Goal: Task Accomplishment & Management: Manage account settings

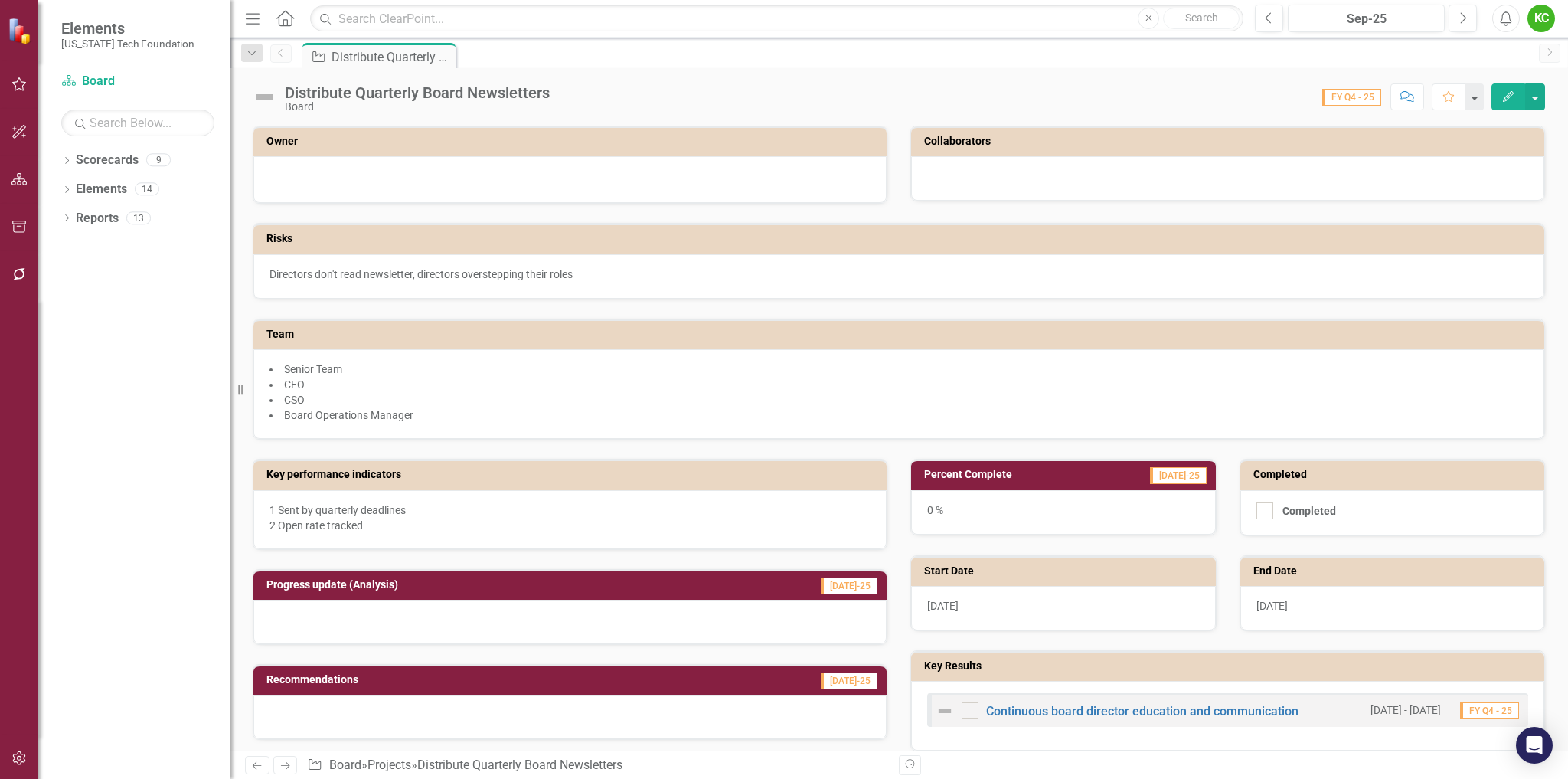
click at [1536, 22] on div "KC" at bounding box center [1541, 18] width 28 height 28
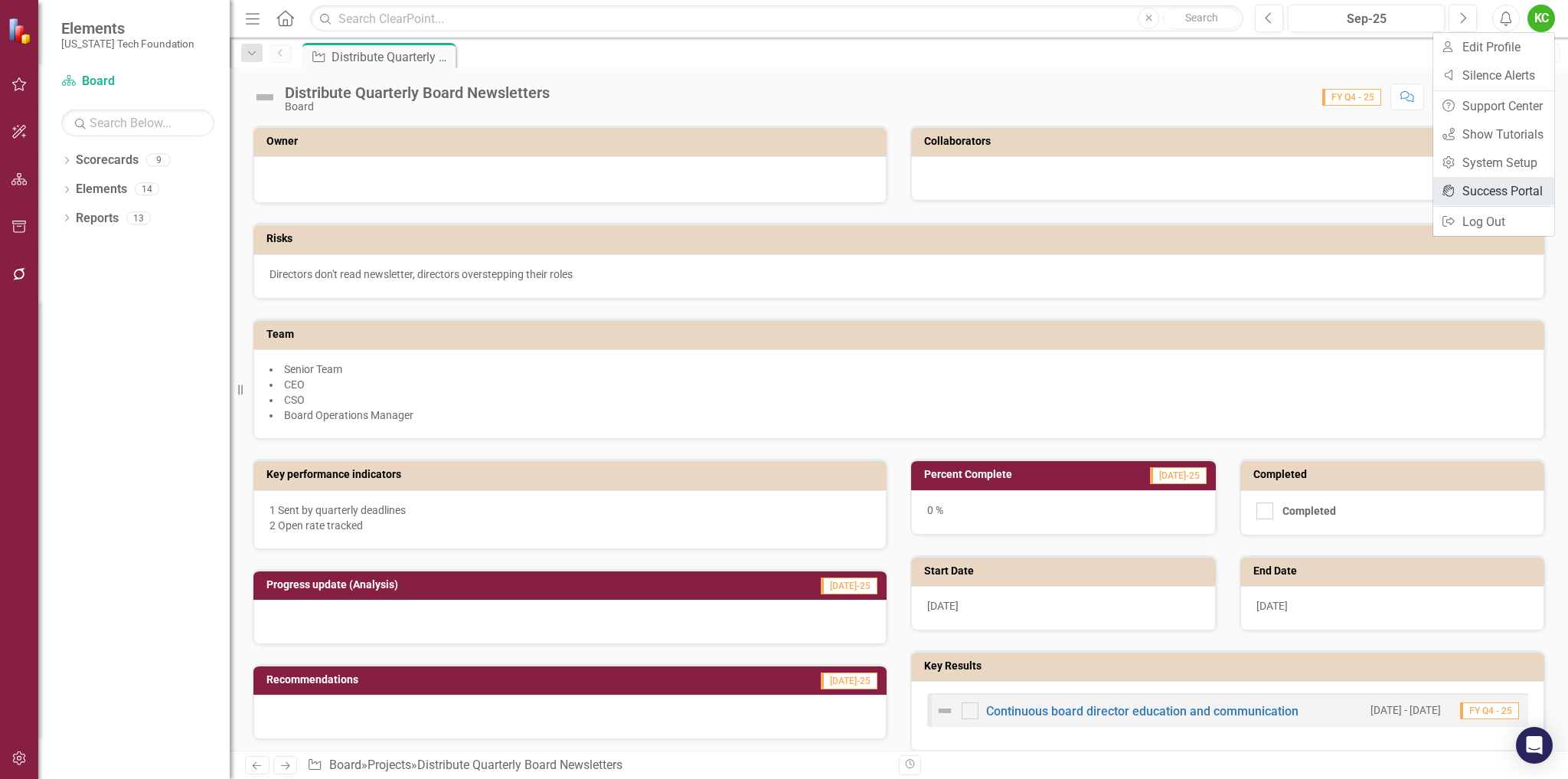
click at [1511, 188] on link "icon.portal Success Portal" at bounding box center [1494, 191] width 121 height 28
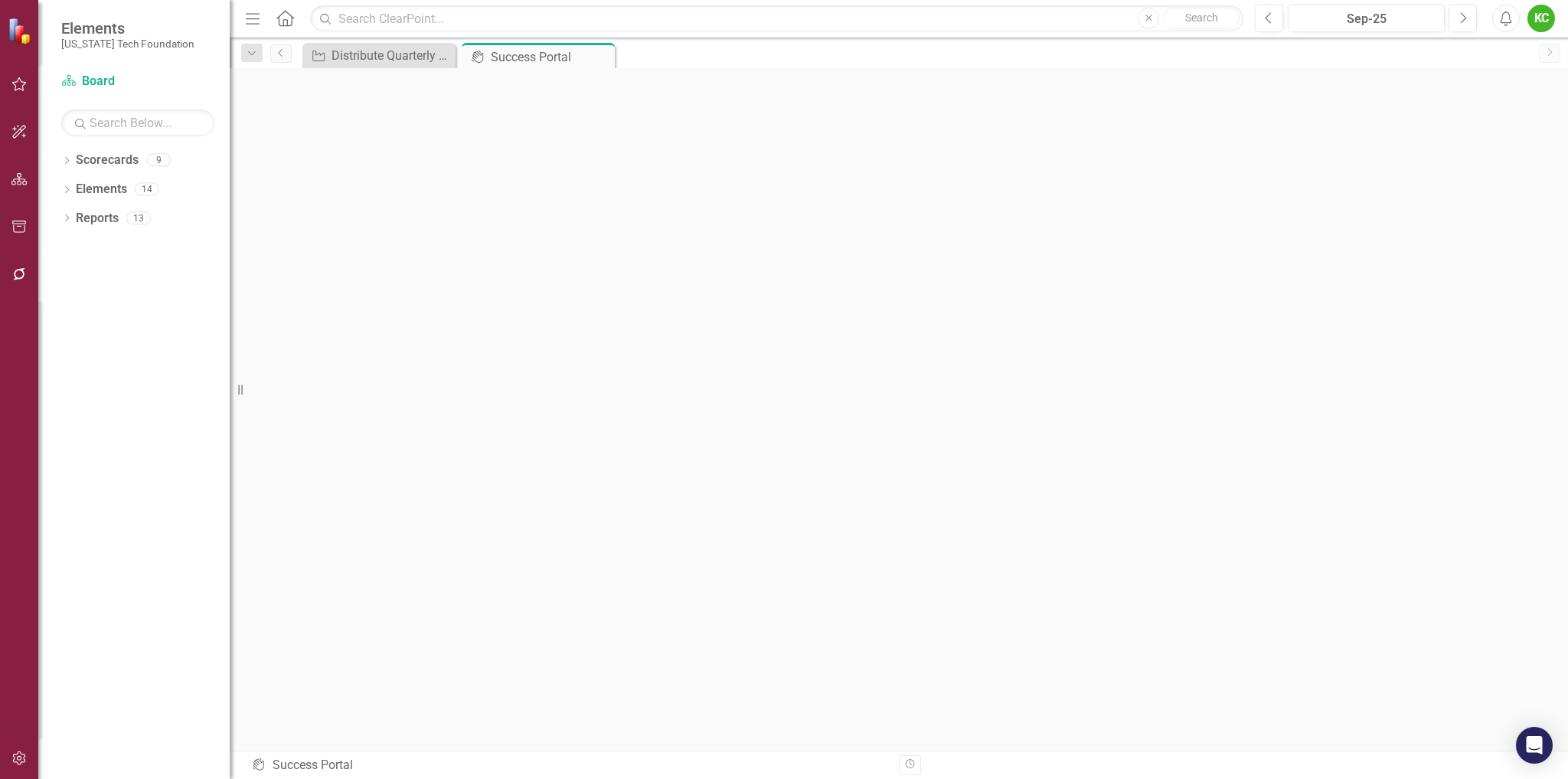
scroll to position [5, 0]
click at [601, 56] on icon at bounding box center [601, 57] width 9 height 9
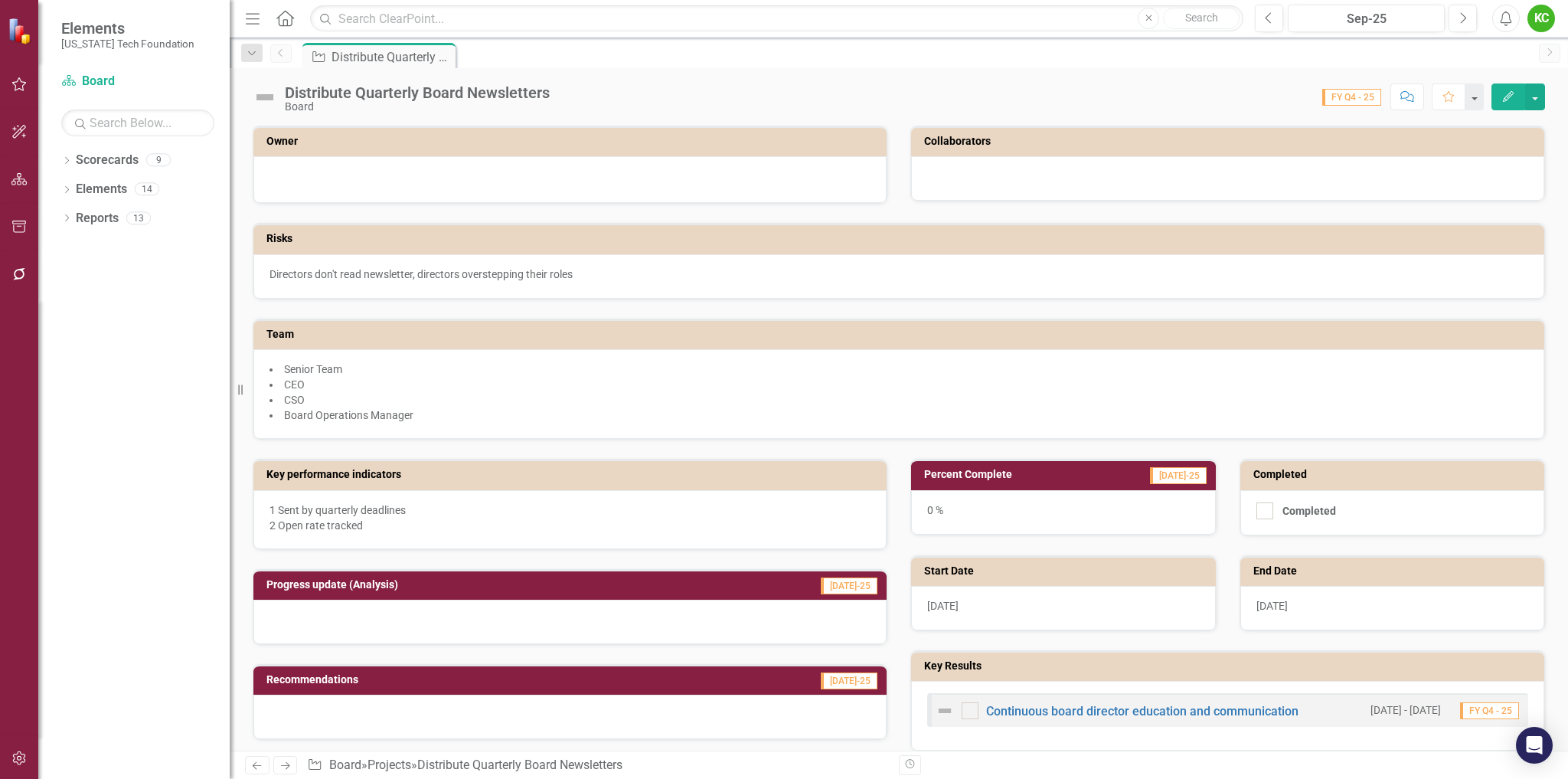
click at [1533, 21] on div "KC" at bounding box center [1541, 18] width 28 height 28
click at [1493, 225] on link "Logout Log Out" at bounding box center [1494, 221] width 121 height 28
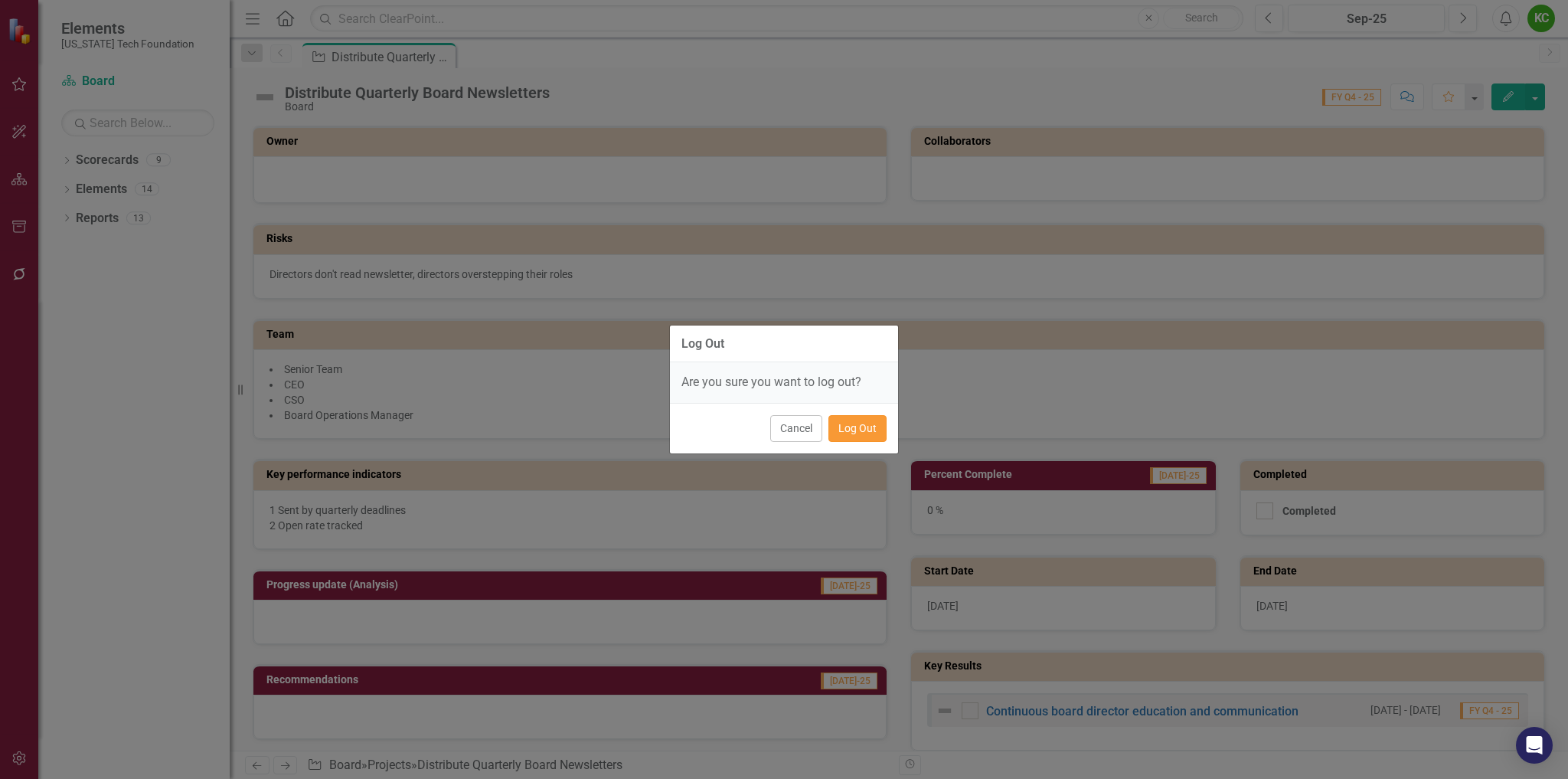
click at [850, 434] on button "Log Out" at bounding box center [857, 428] width 58 height 27
